Goal: Navigation & Orientation: Understand site structure

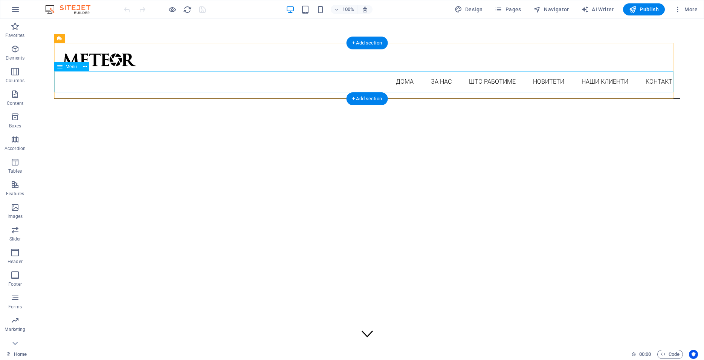
click at [397, 83] on nav "ДОМА ЗА НАС ШТО РАБОТИМЕ НОВИТЕТИ НАШИ КЛИЕНТИ КОНТАКТ" at bounding box center [366, 81] width 625 height 21
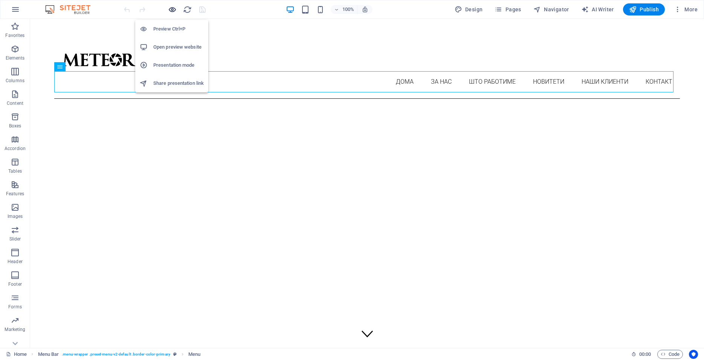
click at [173, 11] on icon "button" at bounding box center [172, 9] width 9 height 9
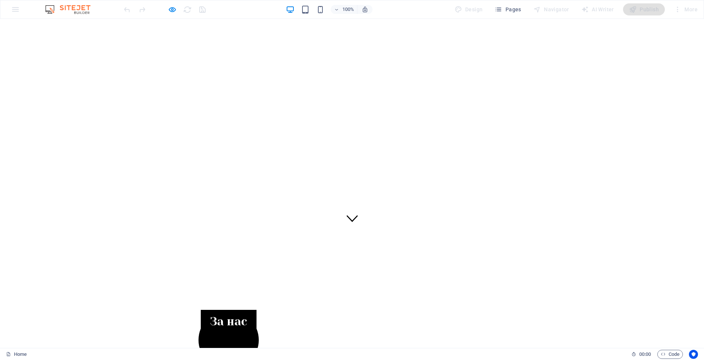
scroll to position [38, 0]
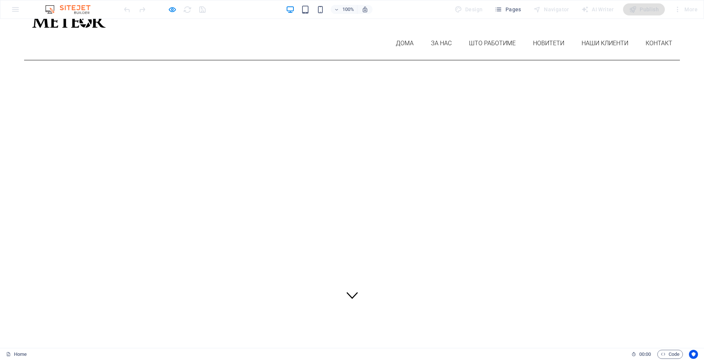
click at [404, 48] on link "ДОМА" at bounding box center [404, 43] width 33 height 21
click at [429, 40] on link "ЗА НАС" at bounding box center [441, 43] width 36 height 21
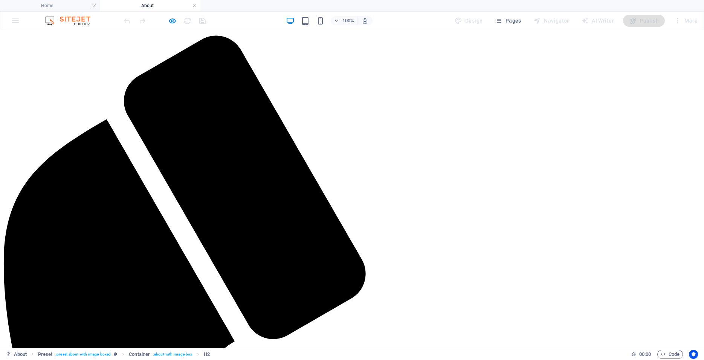
scroll to position [50, 0]
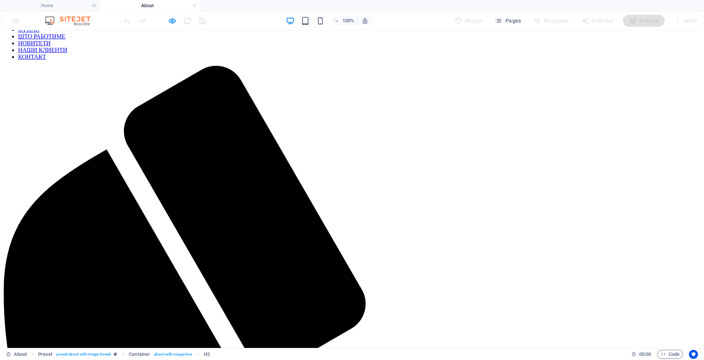
click at [482, 45] on nav "ДОМА ЗА НАС ШТО РАБОТИМЕ НОВИТЕТИ НАШИ КЛИЕНТИ КОНТАКТ" at bounding box center [352, 40] width 698 height 41
click at [488, 41] on nav "ДОМА ЗА НАС ШТО РАБОТИМЕ НОВИТЕТИ НАШИ КЛИЕНТИ КОНТАКТ" at bounding box center [352, 40] width 698 height 41
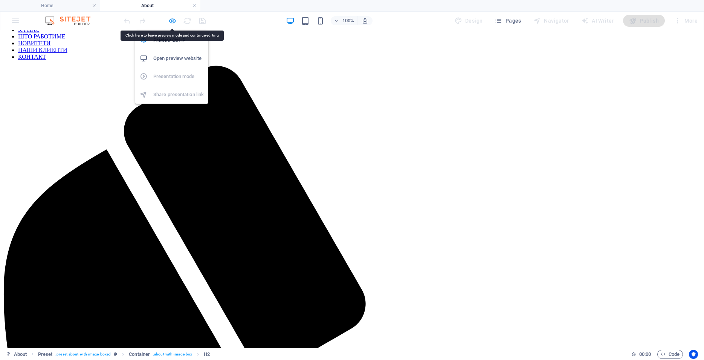
click at [172, 21] on icon "button" at bounding box center [172, 21] width 9 height 9
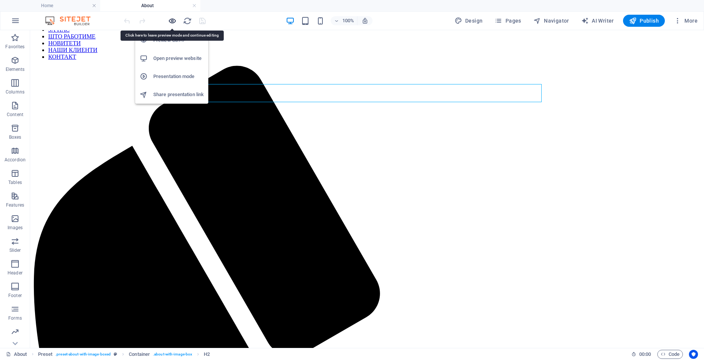
click at [174, 21] on icon "button" at bounding box center [172, 21] width 9 height 9
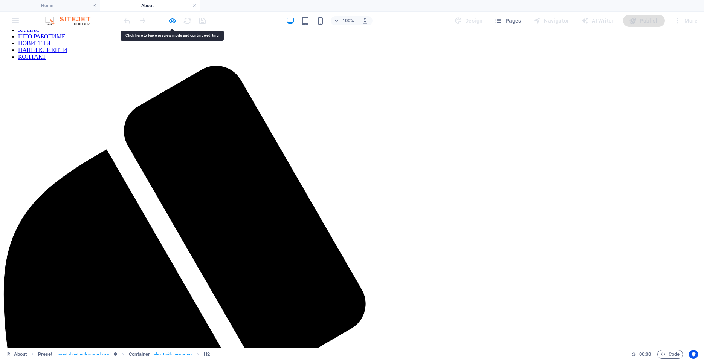
click at [66, 40] on link "ШТО РАБОТИМЕ" at bounding box center [41, 36] width 47 height 6
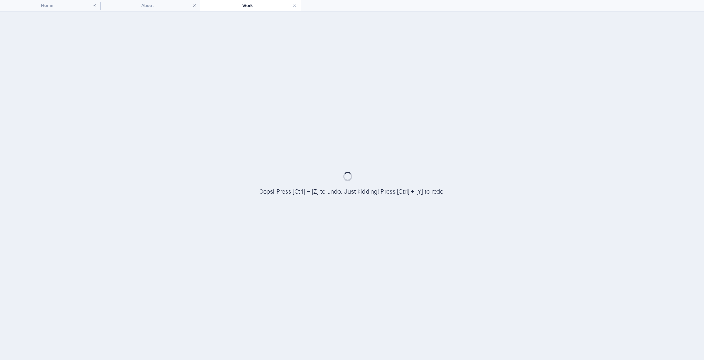
click at [479, 42] on div at bounding box center [352, 186] width 704 height 348
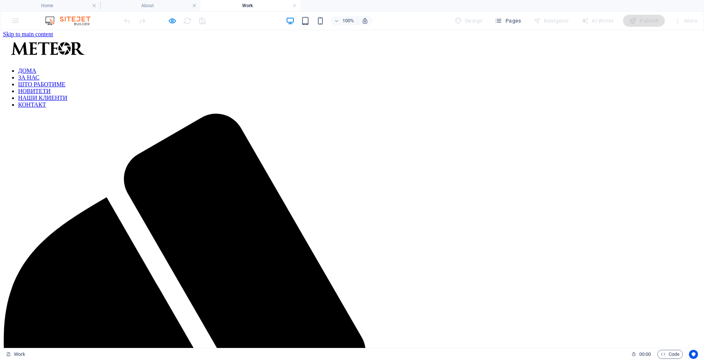
scroll to position [0, 0]
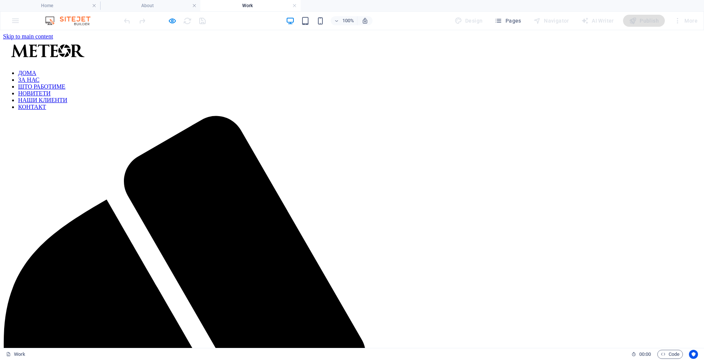
click at [546, 91] on nav "ДОМА ЗА НАС ШТО РАБОТИМЕ НОВИТЕТИ НАШИ КЛИЕНТИ КОНТАКТ" at bounding box center [352, 90] width 698 height 41
